Goal: Find specific page/section: Find specific page/section

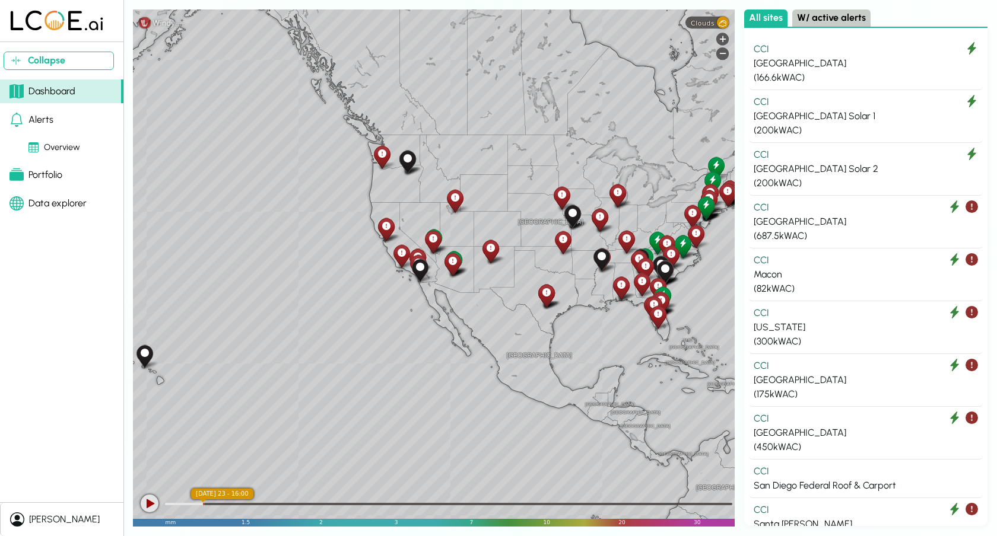
click at [53, 196] on div "Data explorer" at bounding box center [47, 203] width 77 height 14
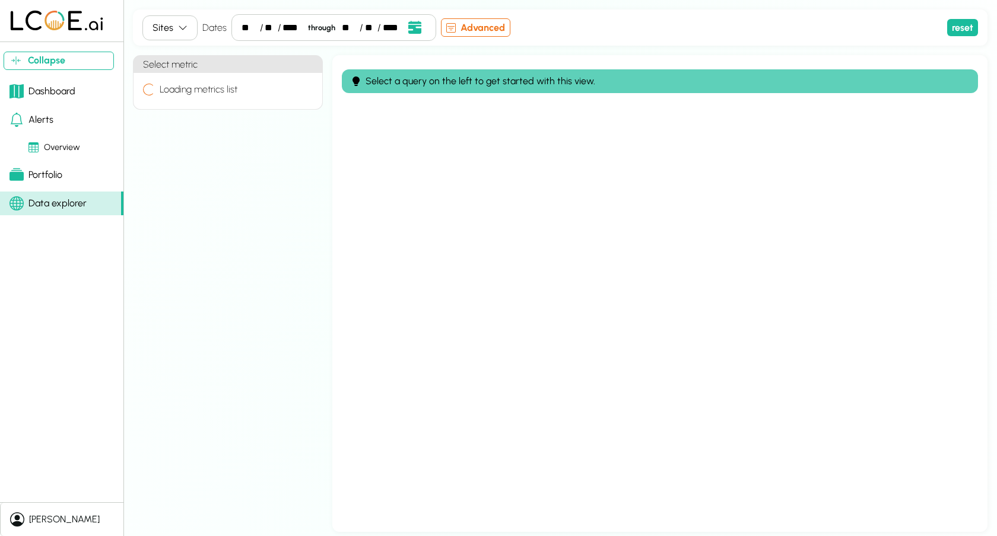
click at [183, 28] on icon "button" at bounding box center [182, 27] width 9 height 9
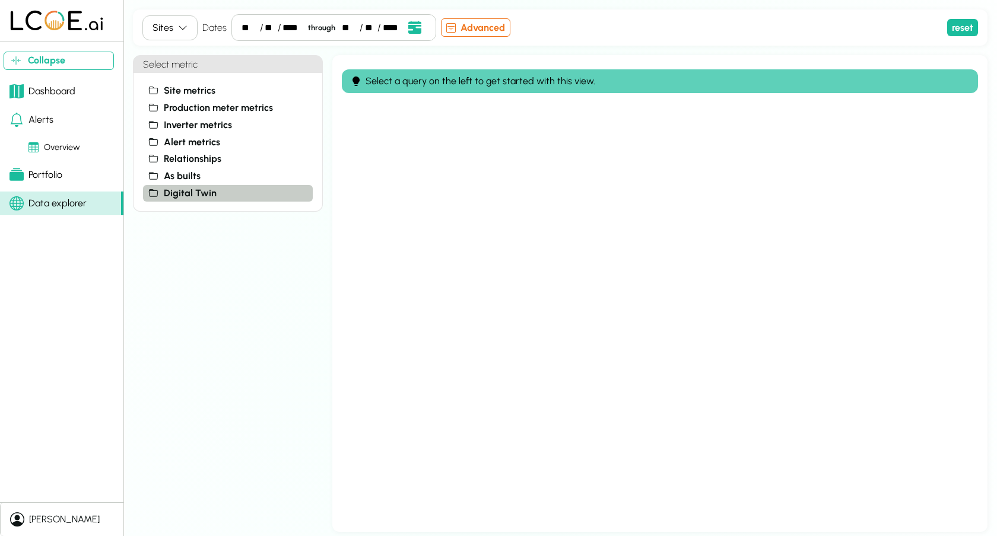
click at [190, 196] on span "Digital Twin" at bounding box center [190, 193] width 53 height 14
click at [186, 234] on span "Inverters" at bounding box center [198, 228] width 38 height 14
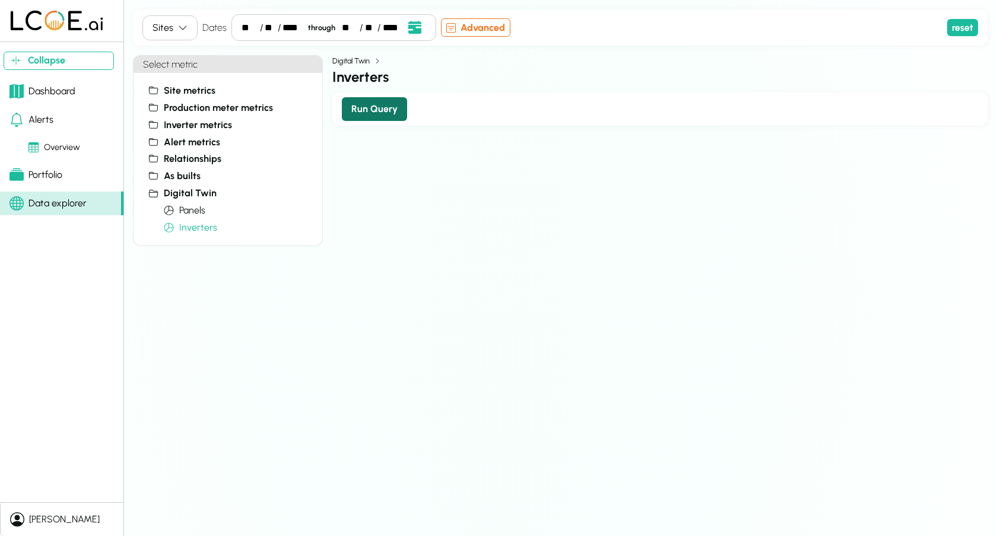
click at [365, 105] on button "Run Query" at bounding box center [374, 109] width 65 height 24
click at [771, 55] on div "Digital Twin" at bounding box center [659, 60] width 655 height 11
